Goal: Task Accomplishment & Management: Manage account settings

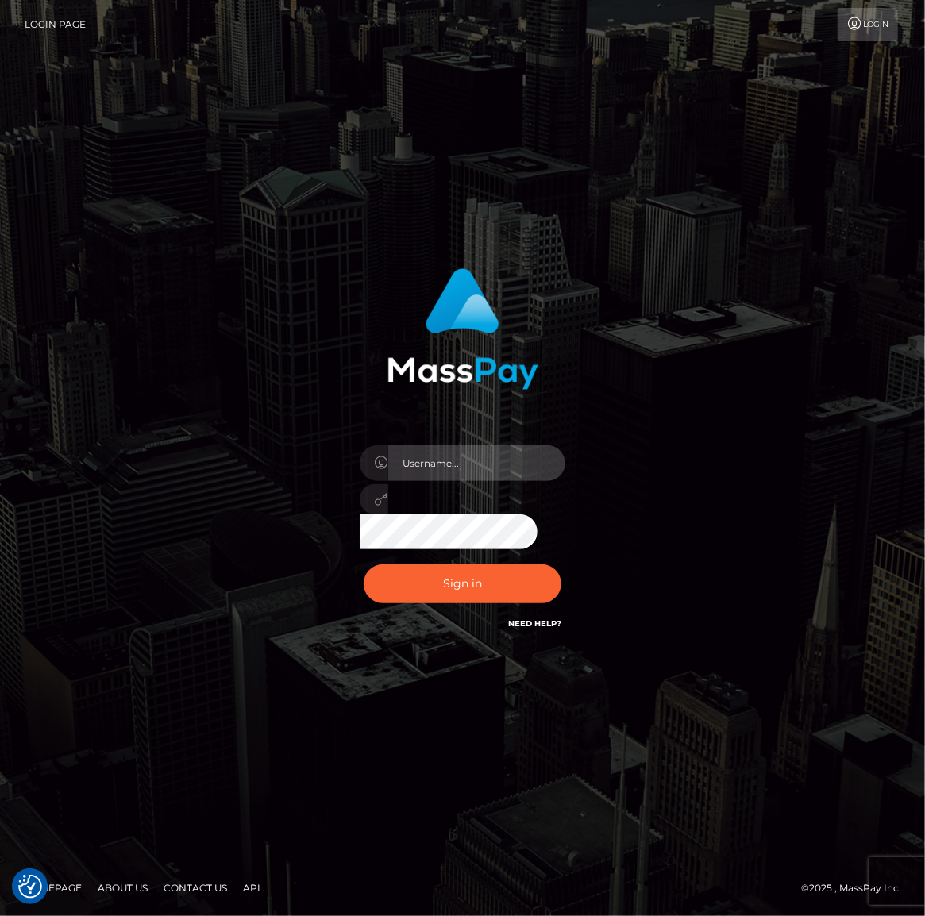
click at [543, 463] on input "text" at bounding box center [477, 463] width 178 height 36
type input "[EMAIL_ADDRESS][DOMAIN_NAME]"
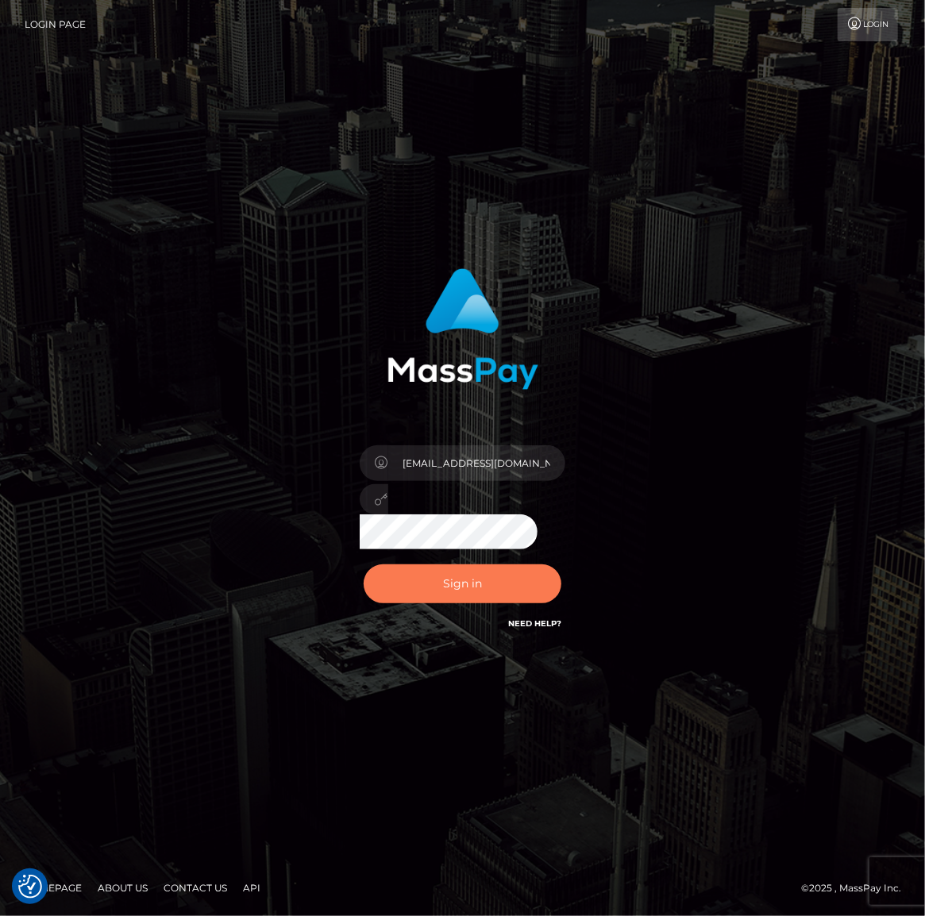
click at [522, 595] on button "Sign in" at bounding box center [462, 583] width 198 height 39
click at [848, 33] on link "Login" at bounding box center [867, 24] width 60 height 33
click at [37, 16] on link "Login Page" at bounding box center [55, 24] width 61 height 33
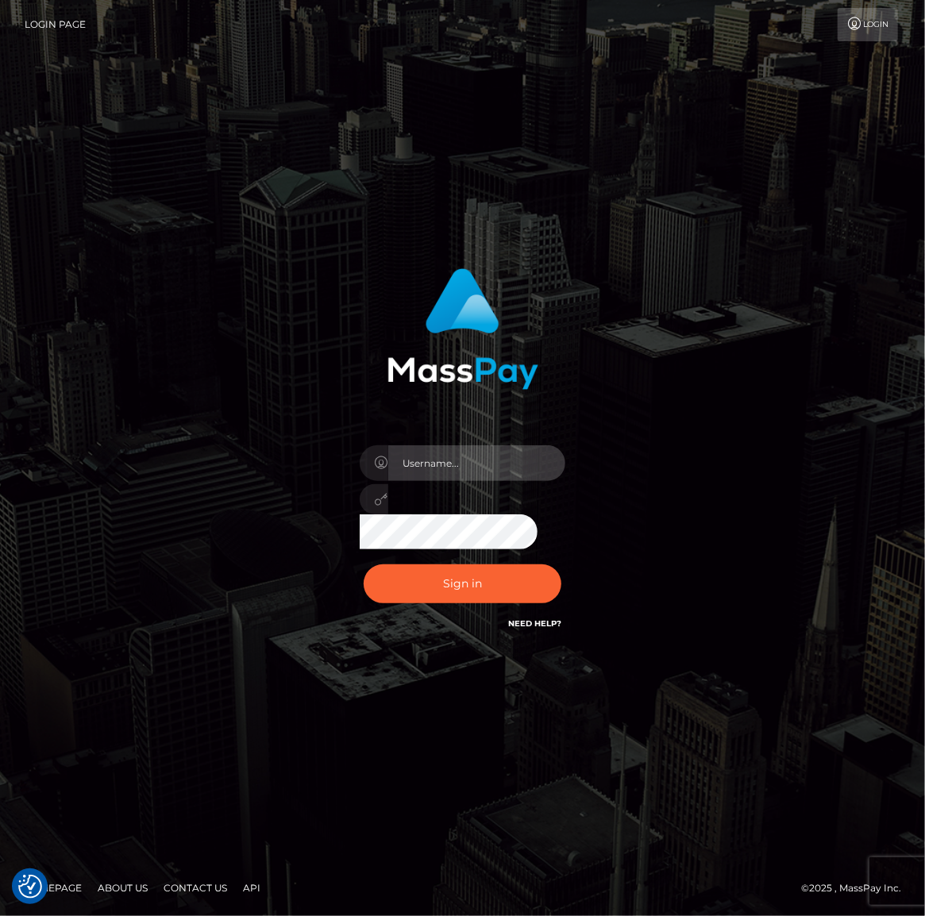
click at [473, 471] on input "text" at bounding box center [477, 463] width 178 height 36
type input "[EMAIL_ADDRESS][DOMAIN_NAME]"
click at [490, 519] on div "ahricharmslilmoo@gmail.com" at bounding box center [463, 493] width 230 height 121
click at [363, 564] on button "Sign in" at bounding box center [462, 583] width 198 height 39
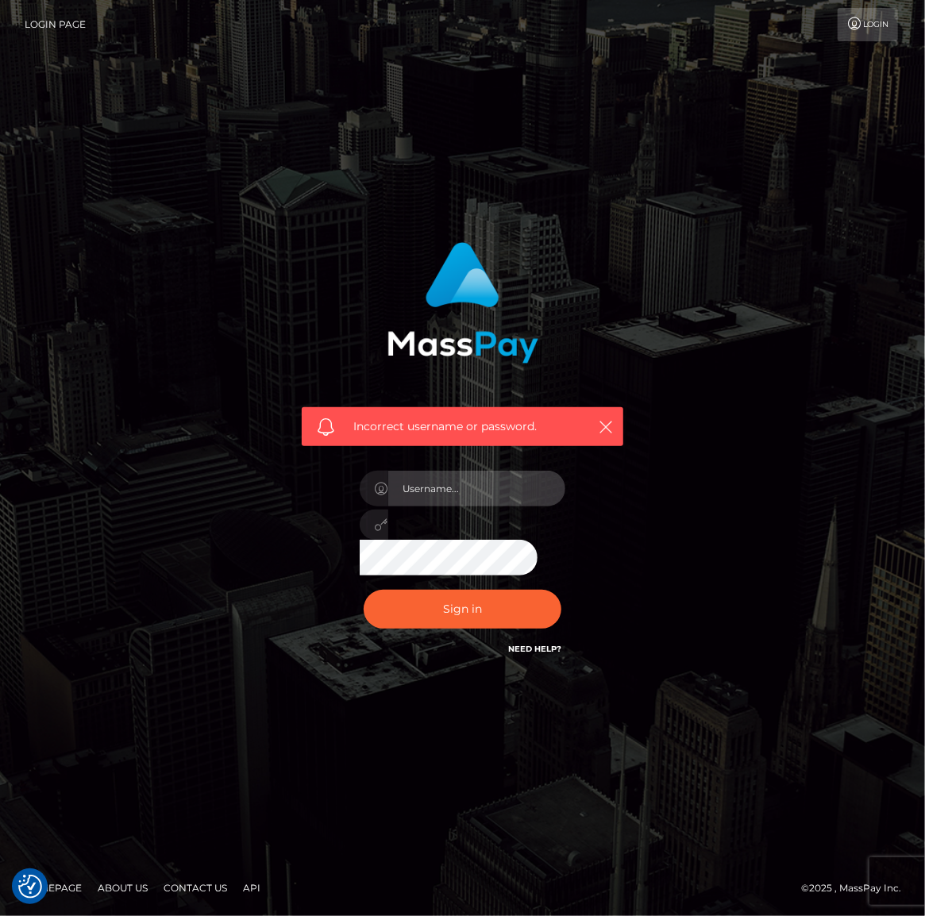
type input "[EMAIL_ADDRESS][DOMAIN_NAME]"
click at [259, 551] on div "Incorrect username or password. [EMAIL_ADDRESS][DOMAIN_NAME]" at bounding box center [463, 458] width 762 height 456
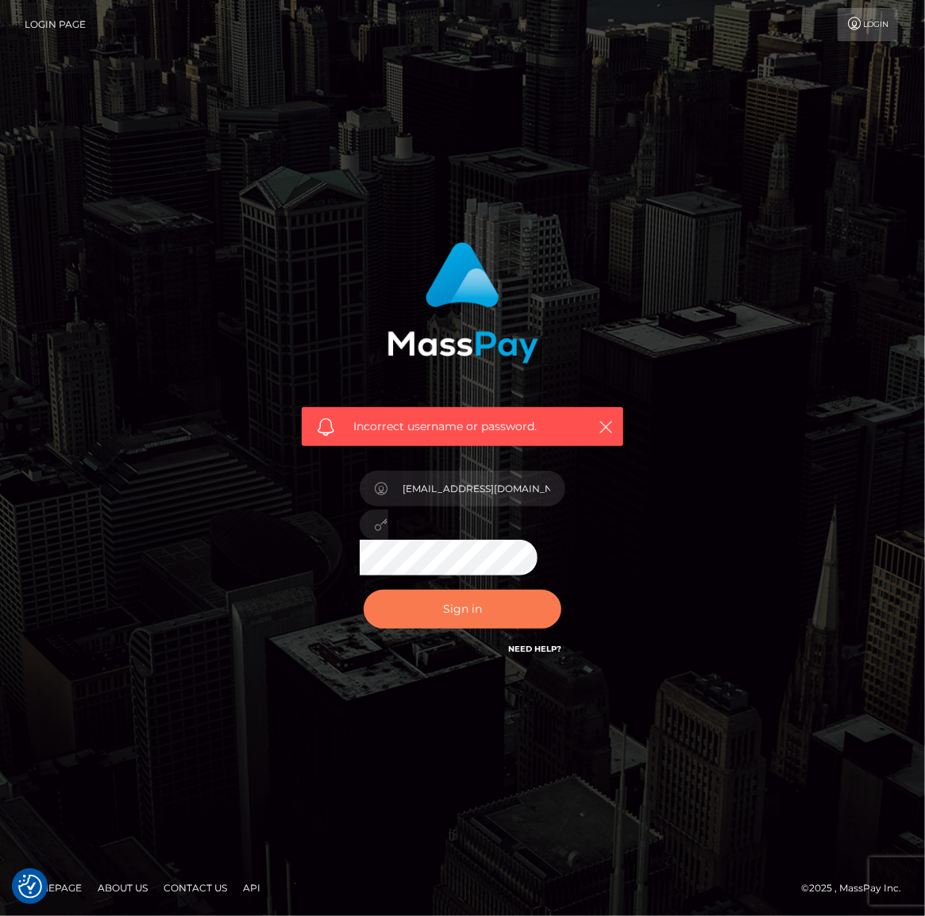
click at [464, 600] on button "Sign in" at bounding box center [462, 609] width 198 height 39
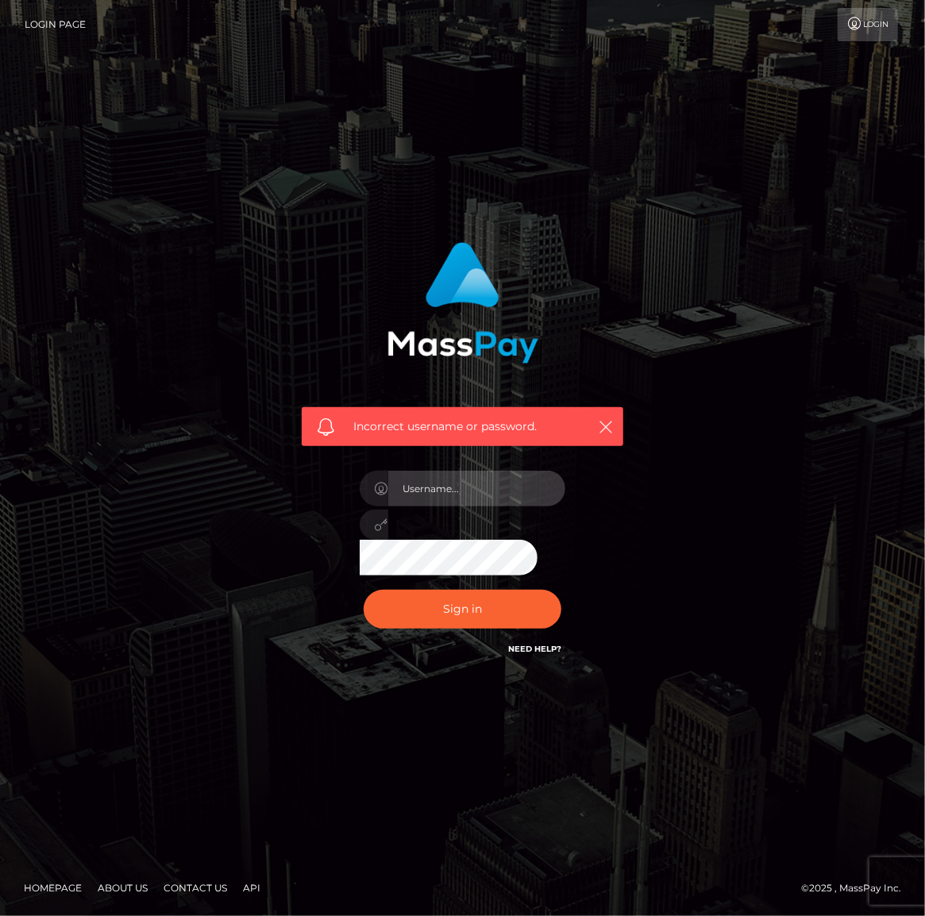
click at [475, 502] on input "text" at bounding box center [477, 489] width 178 height 36
type input "ahricharmslilmoo@gmail.com"
click at [322, 541] on div "Incorrect username or password. ahricharmslilmoo@gmail.com" at bounding box center [462, 450] width 345 height 440
click at [363, 590] on button "Sign in" at bounding box center [462, 609] width 198 height 39
click at [471, 481] on input "text" at bounding box center [477, 489] width 178 height 36
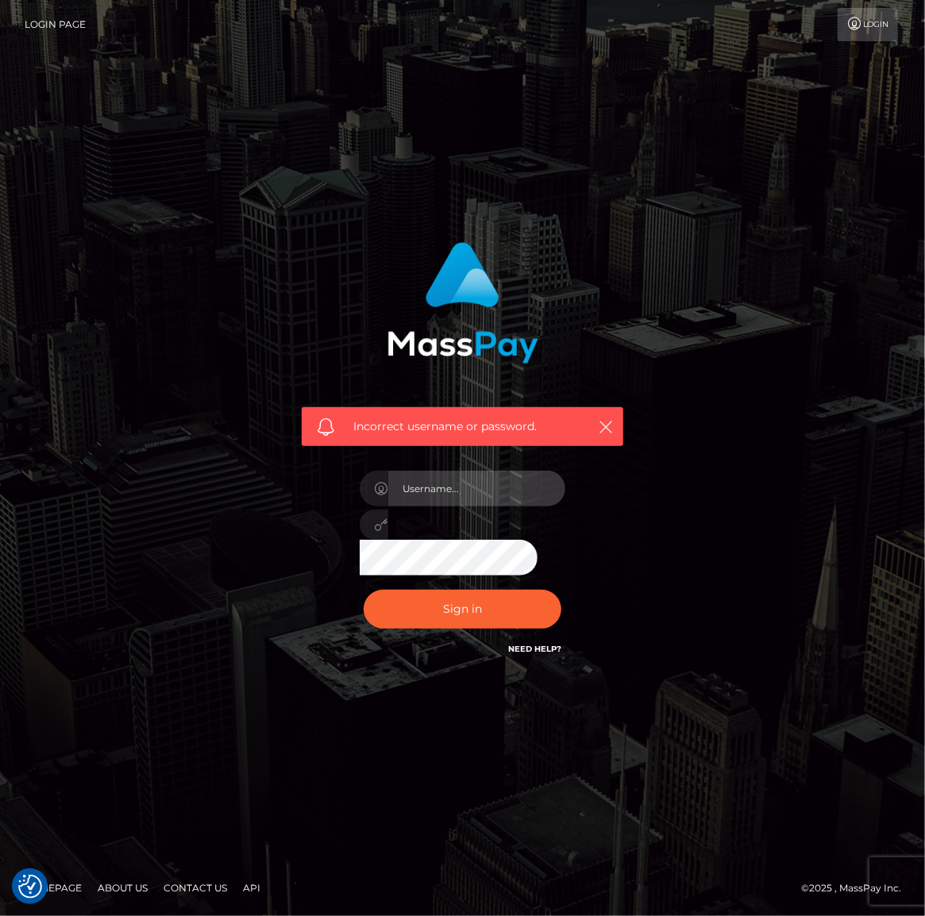
type input "[EMAIL_ADDRESS][DOMAIN_NAME]"
click at [411, 556] on div "[EMAIL_ADDRESS][DOMAIN_NAME]" at bounding box center [463, 519] width 230 height 121
click at [363, 590] on button "Sign in" at bounding box center [462, 609] width 198 height 39
click at [452, 484] on input "text" at bounding box center [477, 489] width 178 height 36
type input "ahricharmslilmoo@gmail.com"
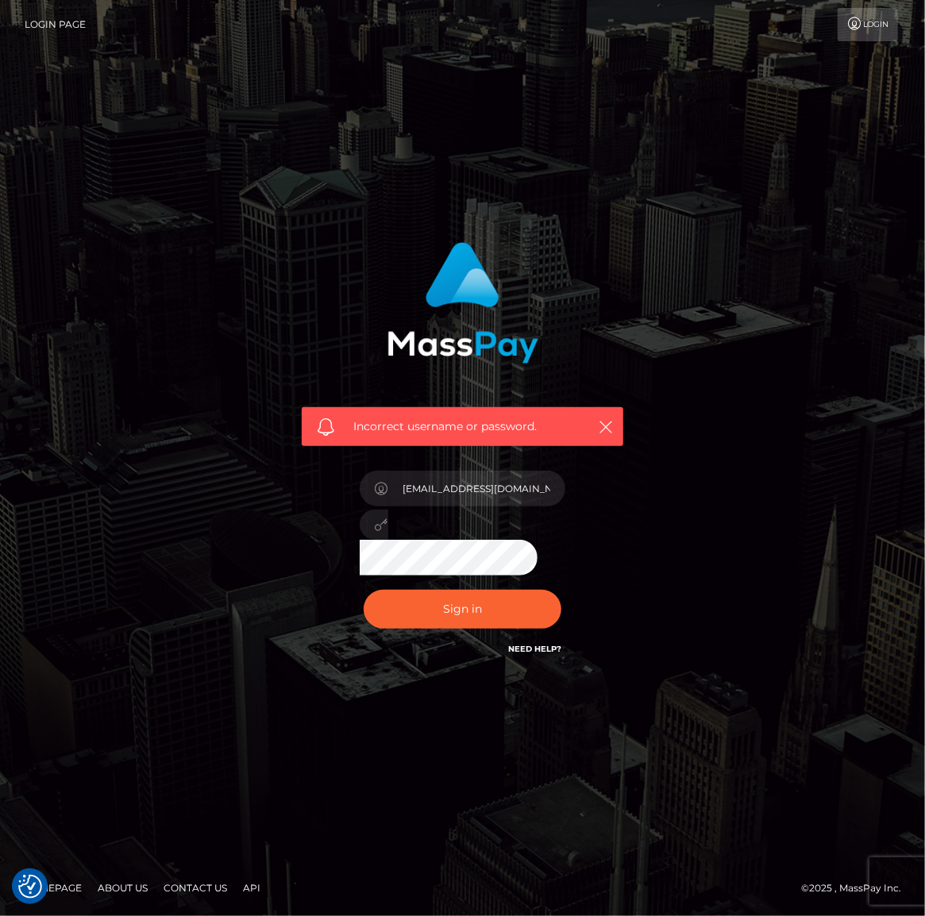
click at [382, 562] on div "ahricharmslilmoo@gmail.com" at bounding box center [463, 519] width 230 height 121
click at [363, 590] on button "Sign in" at bounding box center [462, 609] width 198 height 39
